Goal: Transaction & Acquisition: Purchase product/service

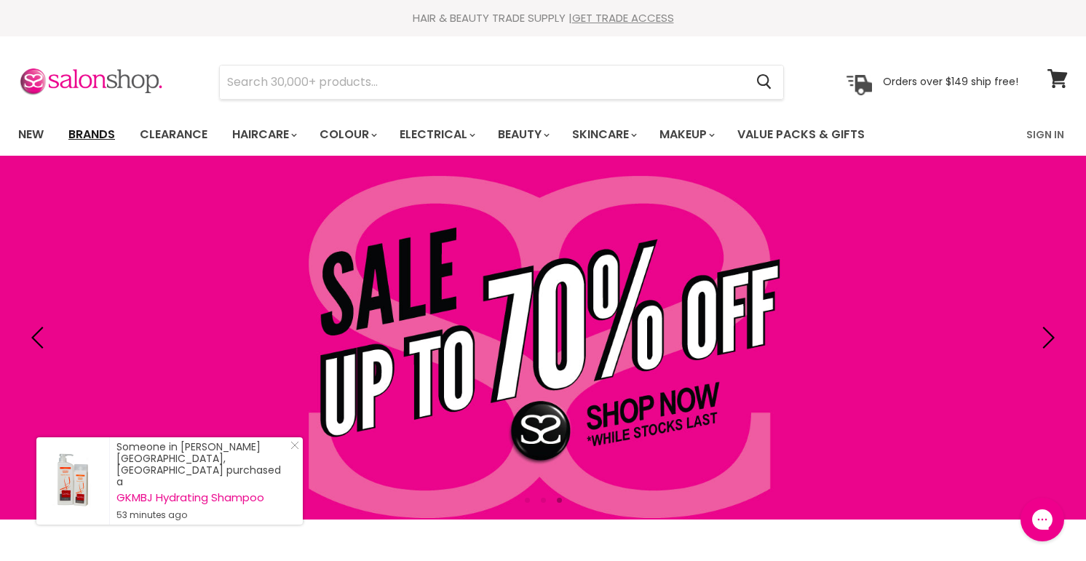
click at [90, 128] on link "Brands" at bounding box center [92, 134] width 68 height 31
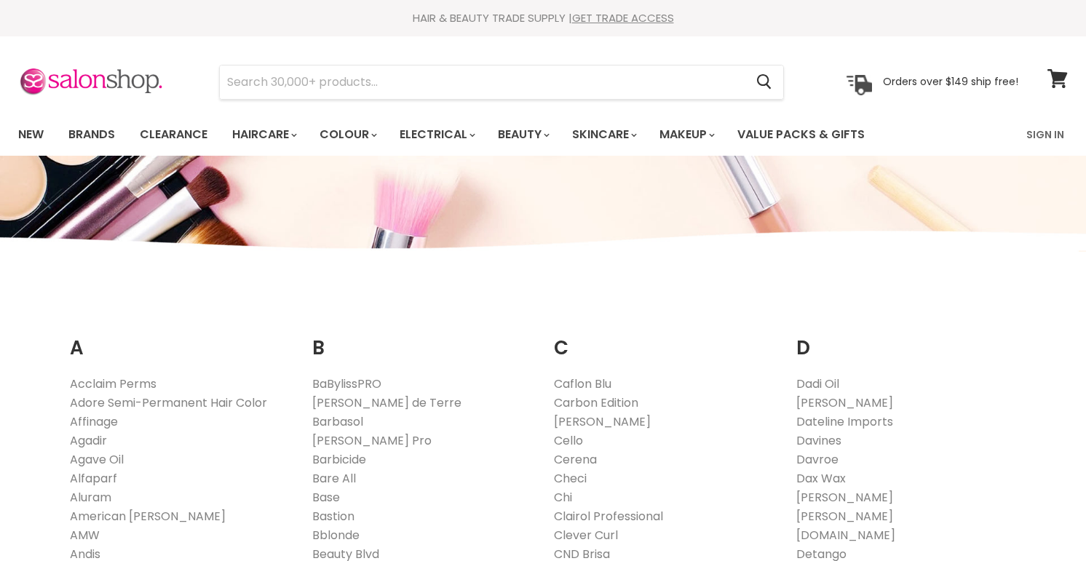
scroll to position [233, 0]
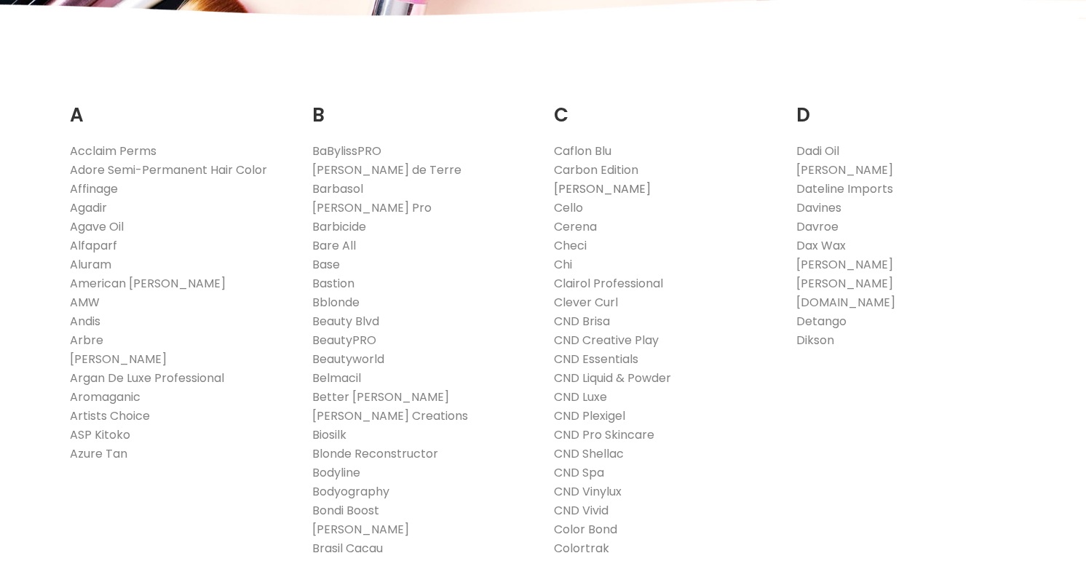
click at [566, 190] on link "[PERSON_NAME]" at bounding box center [602, 189] width 97 height 17
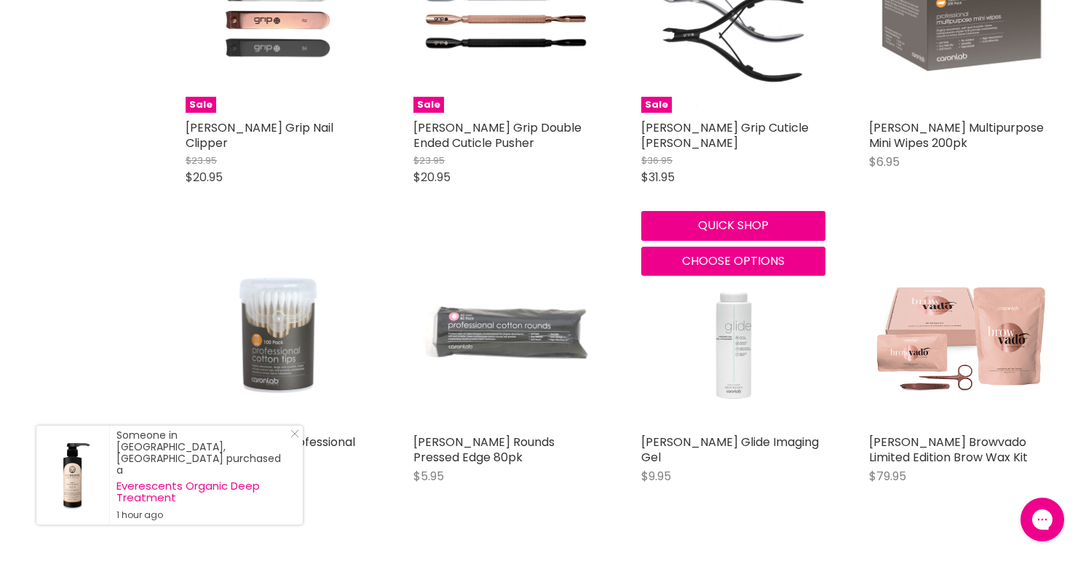
scroll to position [1277, 0]
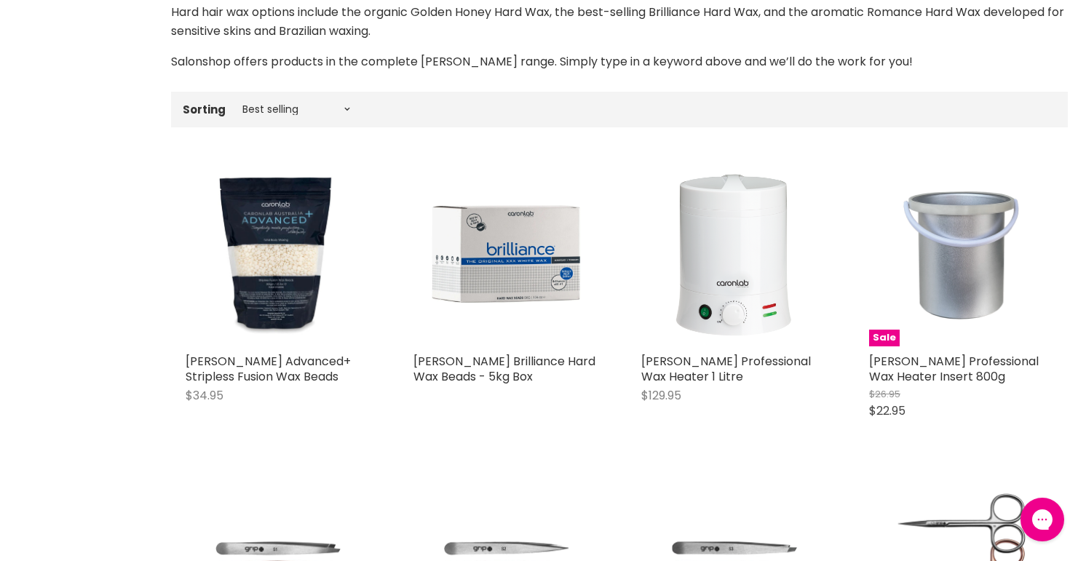
scroll to position [459, 0]
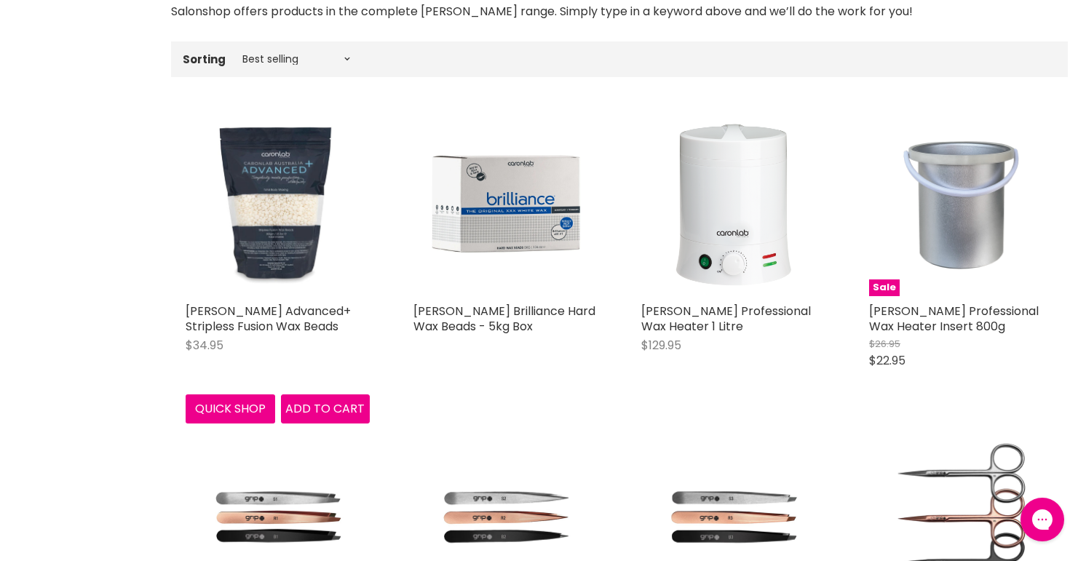
click at [266, 220] on img "Main content" at bounding box center [278, 204] width 184 height 184
